Goal: Navigation & Orientation: Understand site structure

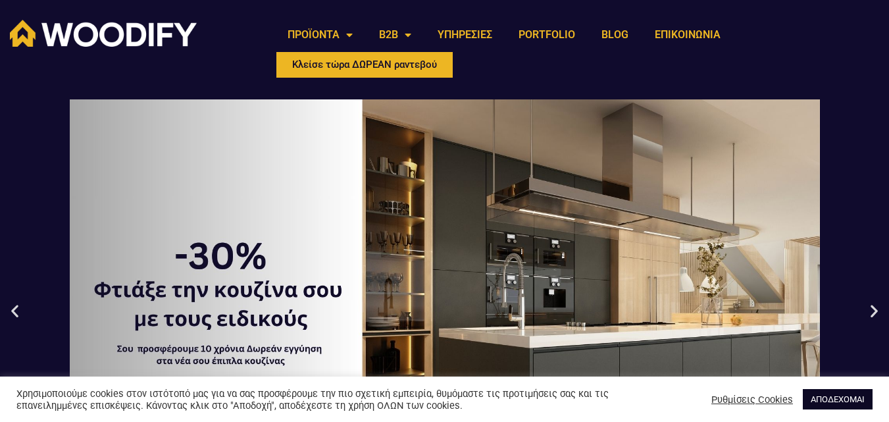
click at [835, 399] on link "ΑΠΟΔΕΧΟΜΑΙ" at bounding box center [838, 399] width 70 height 20
click at [835, 401] on link "ΑΠΟΔΕΧΟΜΑΙ" at bounding box center [838, 399] width 70 height 20
click at [834, 400] on link "ΑΠΟΔΕΧΟΜΑΙ" at bounding box center [838, 399] width 70 height 20
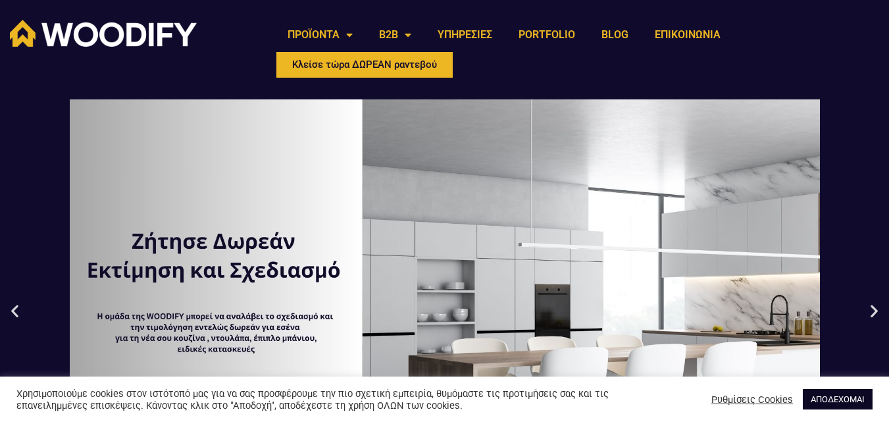
click at [834, 400] on link "ΑΠΟΔΕΧΟΜΑΙ" at bounding box center [838, 399] width 70 height 20
click at [834, 398] on link "ΑΠΟΔΕΧΟΜΑΙ" at bounding box center [838, 399] width 70 height 20
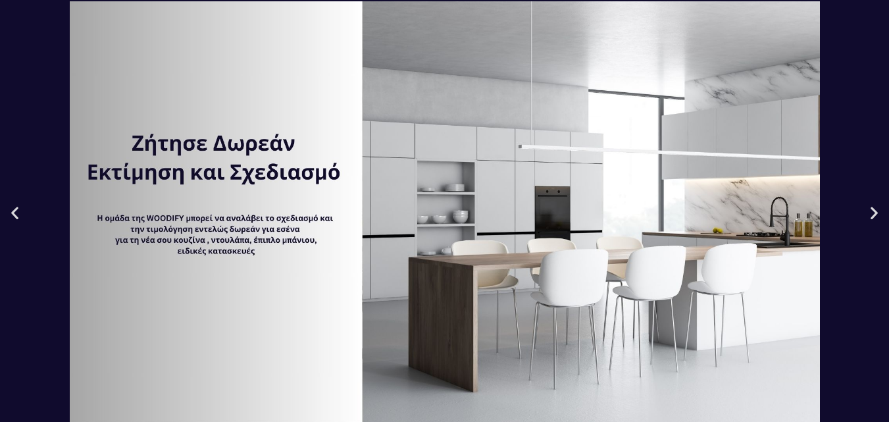
scroll to position [132, 0]
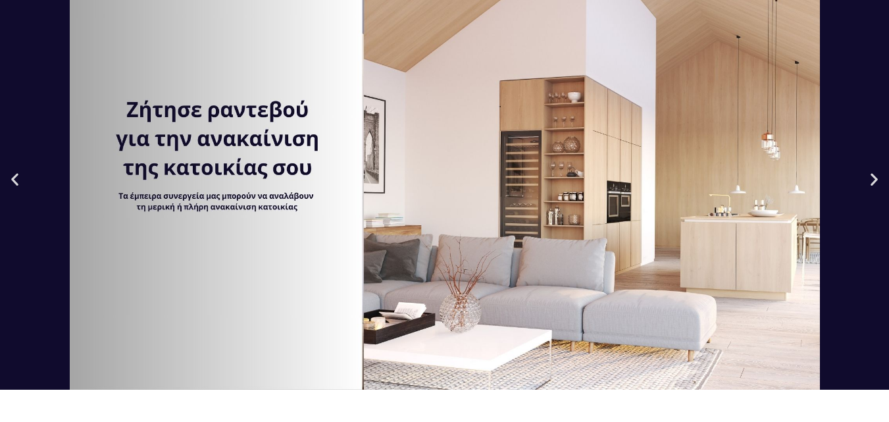
click at [11, 185] on icon "Previous slide" at bounding box center [15, 178] width 16 height 16
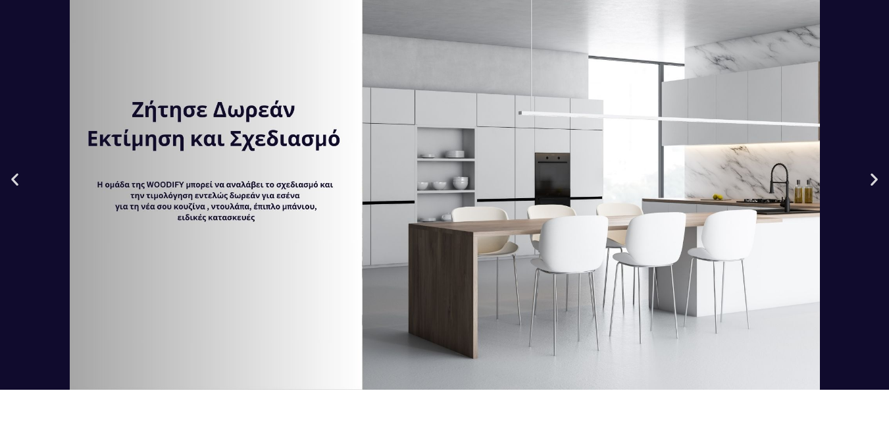
click at [14, 184] on icon "Previous slide" at bounding box center [15, 178] width 16 height 16
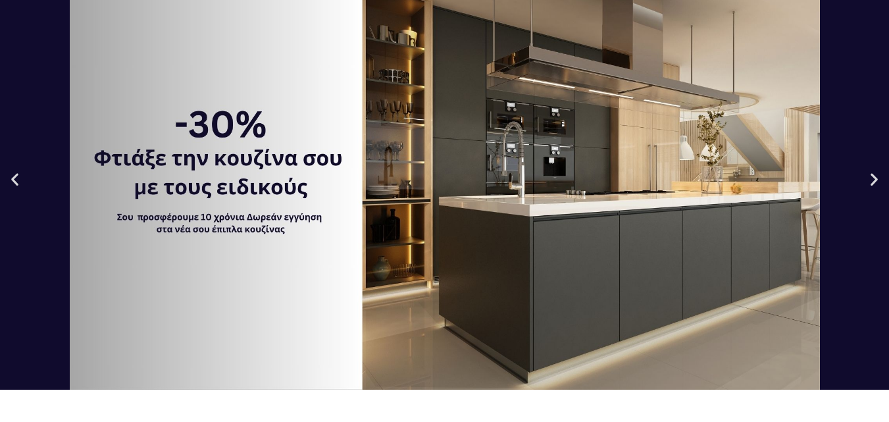
click at [14, 184] on icon "Previous slide" at bounding box center [15, 178] width 16 height 16
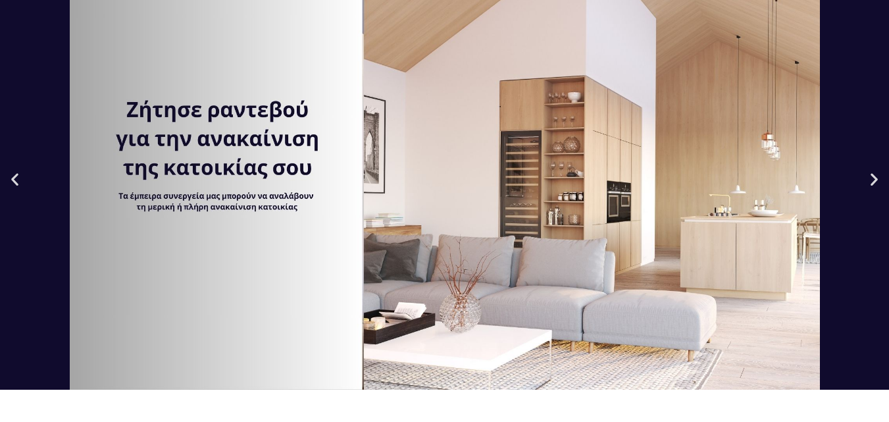
click at [868, 178] on icon "Next slide" at bounding box center [874, 178] width 16 height 16
click at [877, 188] on div "3 / 3" at bounding box center [444, 179] width 889 height 422
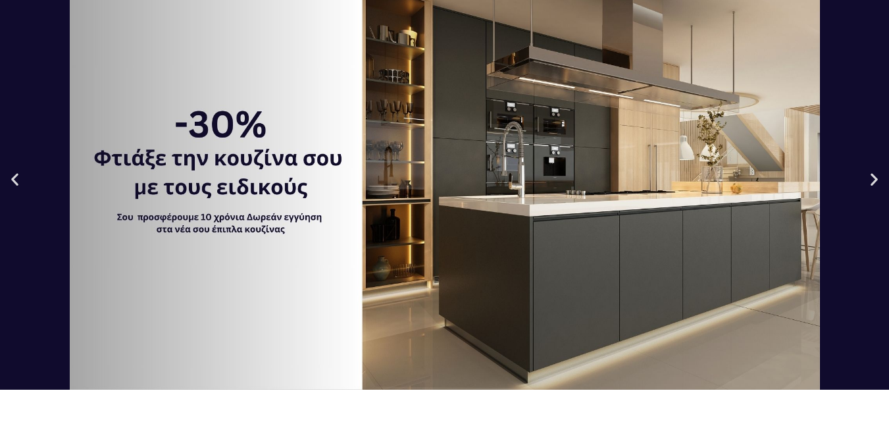
click at [877, 188] on div "1 / 3" at bounding box center [444, 179] width 889 height 422
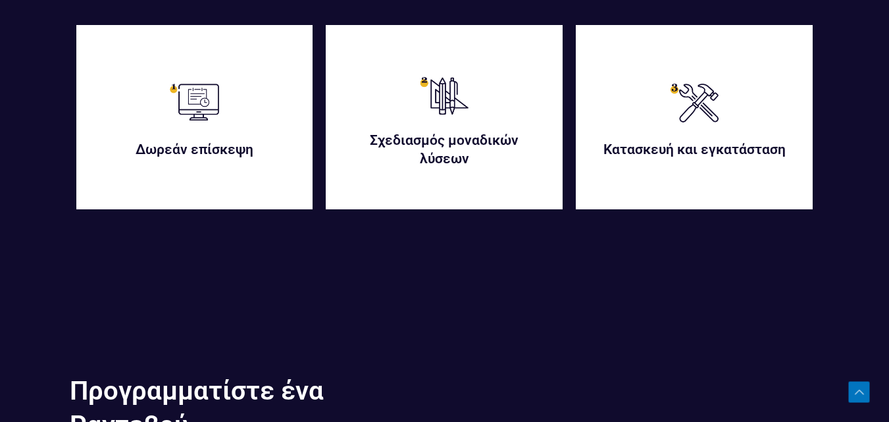
scroll to position [2896, 0]
